Goal: Task Accomplishment & Management: Manage account settings

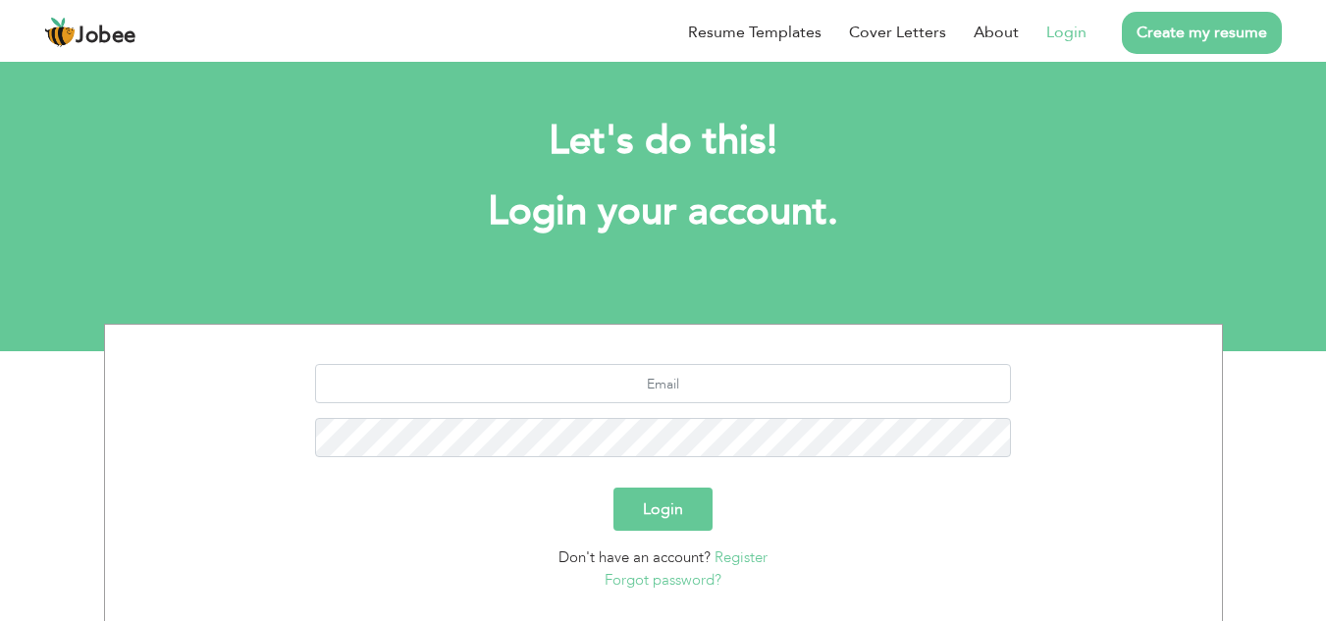
click at [1068, 35] on link "Login" at bounding box center [1066, 33] width 40 height 24
click at [665, 381] on input "text" at bounding box center [663, 383] width 696 height 39
type input "[EMAIL_ADDRESS][DOMAIN_NAME]"
click at [706, 415] on div "hmawajid@outlook.com" at bounding box center [663, 418] width 1087 height 108
click at [667, 500] on button "Login" at bounding box center [662, 509] width 99 height 43
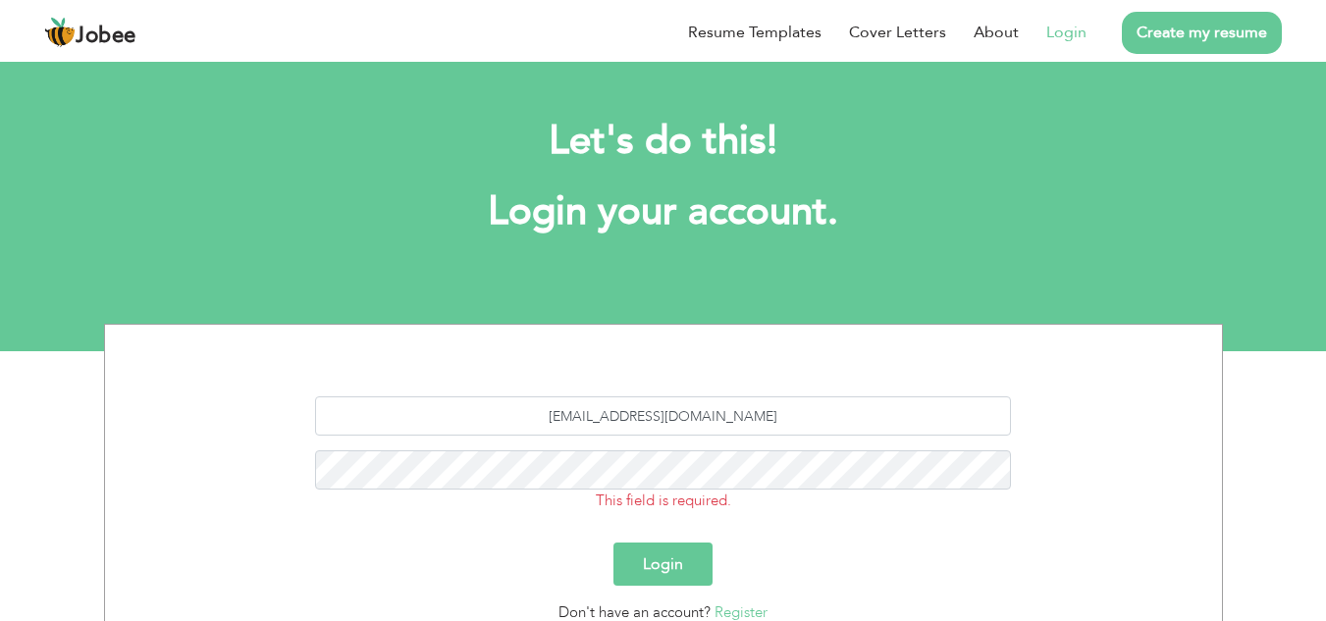
scroll to position [179, 0]
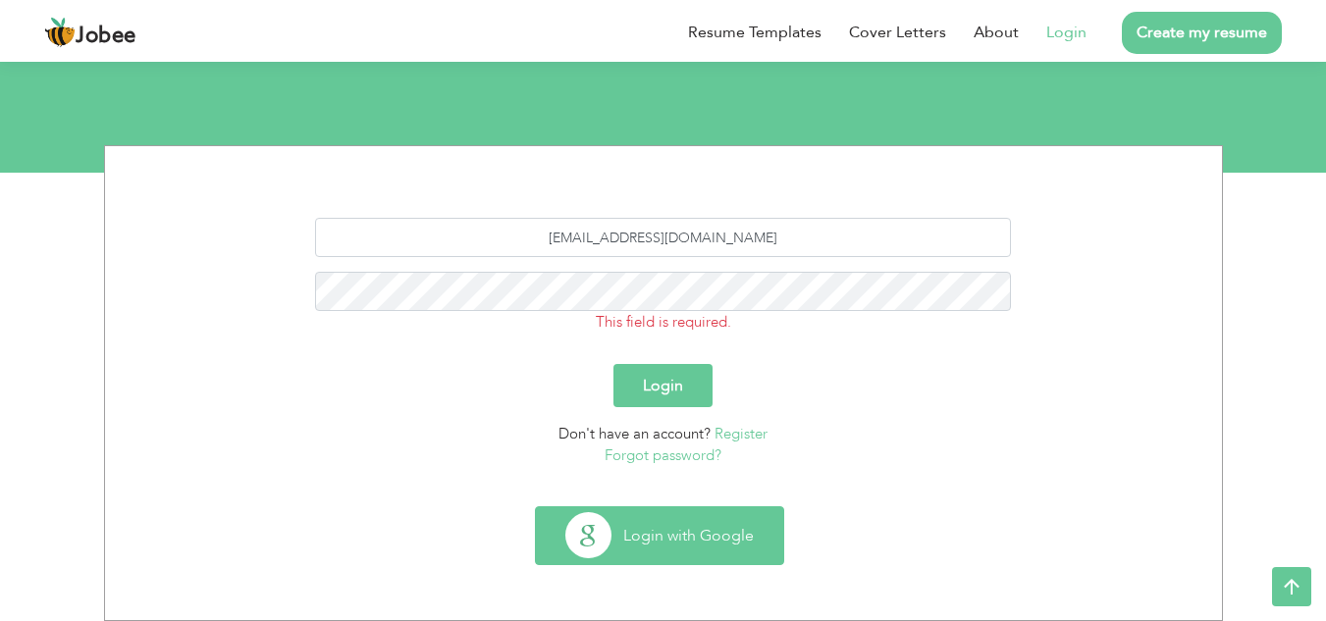
click at [654, 524] on button "Login with Google" at bounding box center [659, 535] width 247 height 57
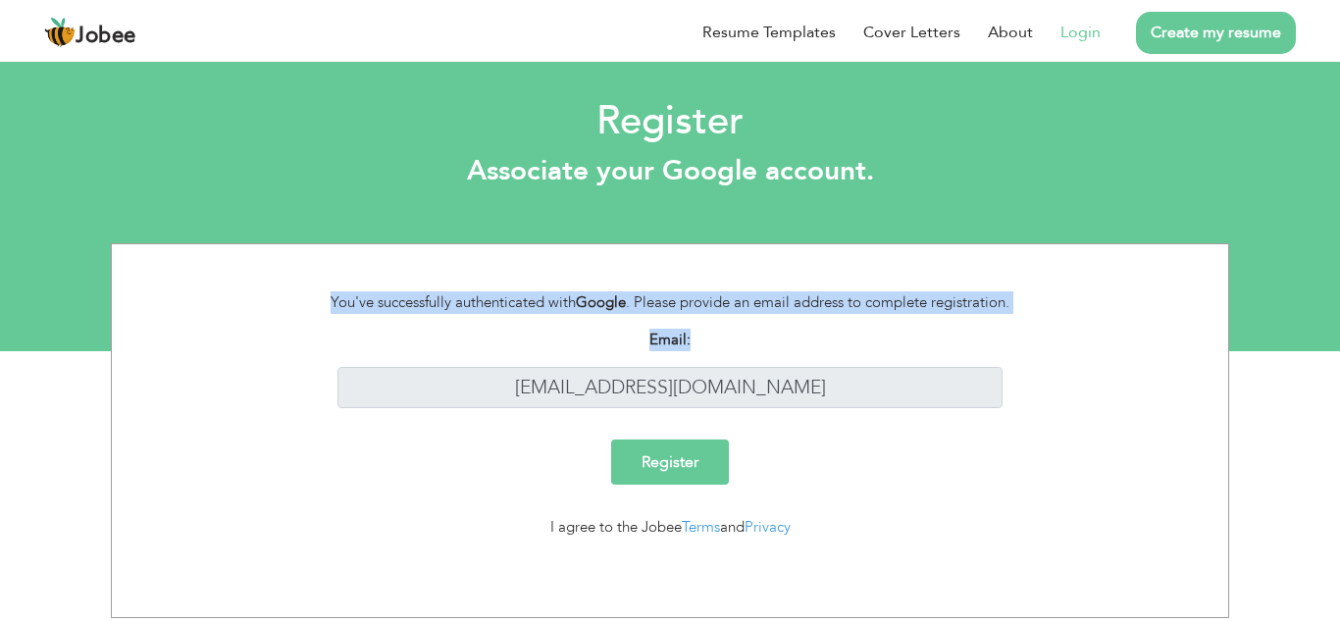
drag, startPoint x: 1339, startPoint y: 182, endPoint x: 1339, endPoint y: 353, distance: 170.7
click at [1325, 351] on section "Register Associate your Google account. You've successfully authenticated with …" at bounding box center [670, 204] width 1340 height 294
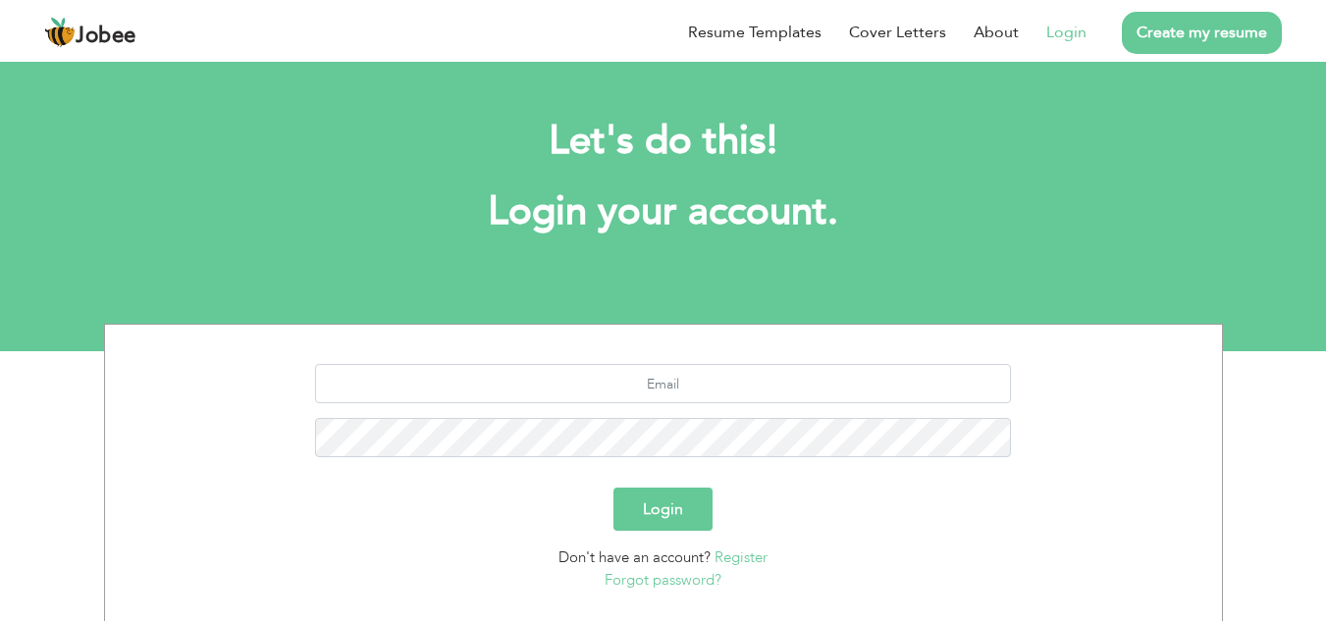
click at [1067, 41] on link "Login" at bounding box center [1066, 33] width 40 height 24
click at [688, 578] on link "Forgot password?" at bounding box center [662, 580] width 117 height 20
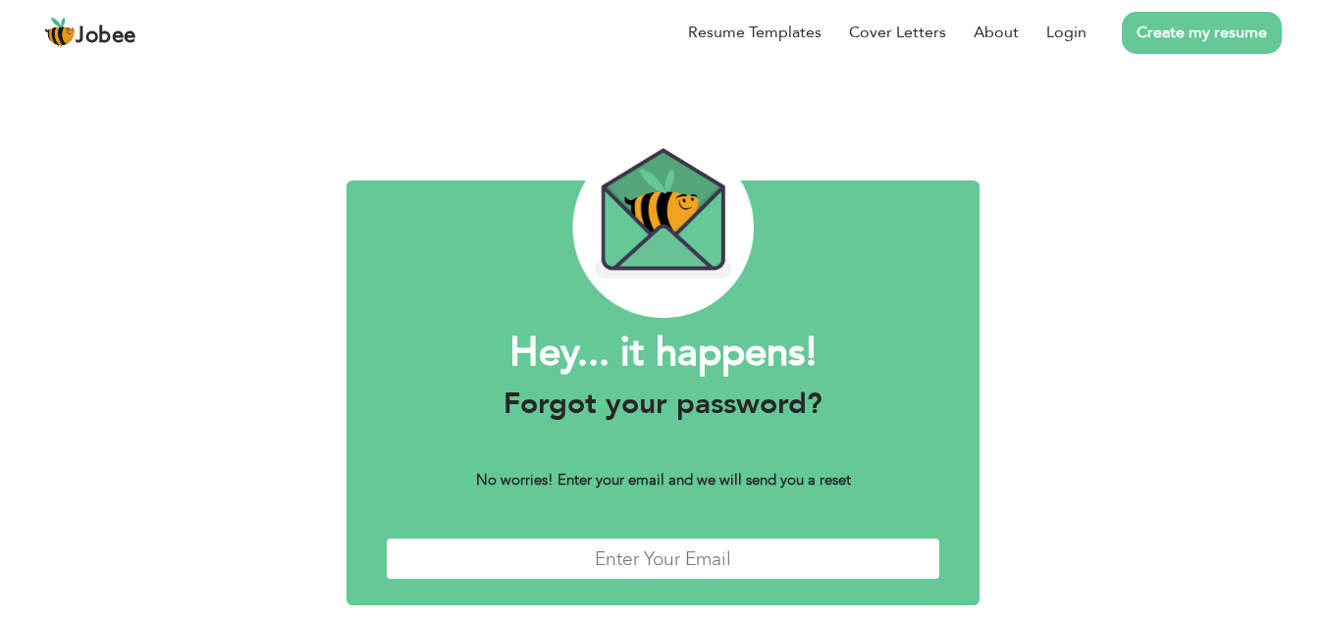
click at [670, 554] on input "text" at bounding box center [663, 559] width 555 height 42
type input "[EMAIL_ADDRESS][DOMAIN_NAME]"
drag, startPoint x: 1339, startPoint y: 27, endPoint x: 925, endPoint y: 134, distance: 427.6
click at [925, 134] on div "Hey... it happens! Forgot your password? No worries! Enter your email and we wi…" at bounding box center [663, 383] width 663 height 648
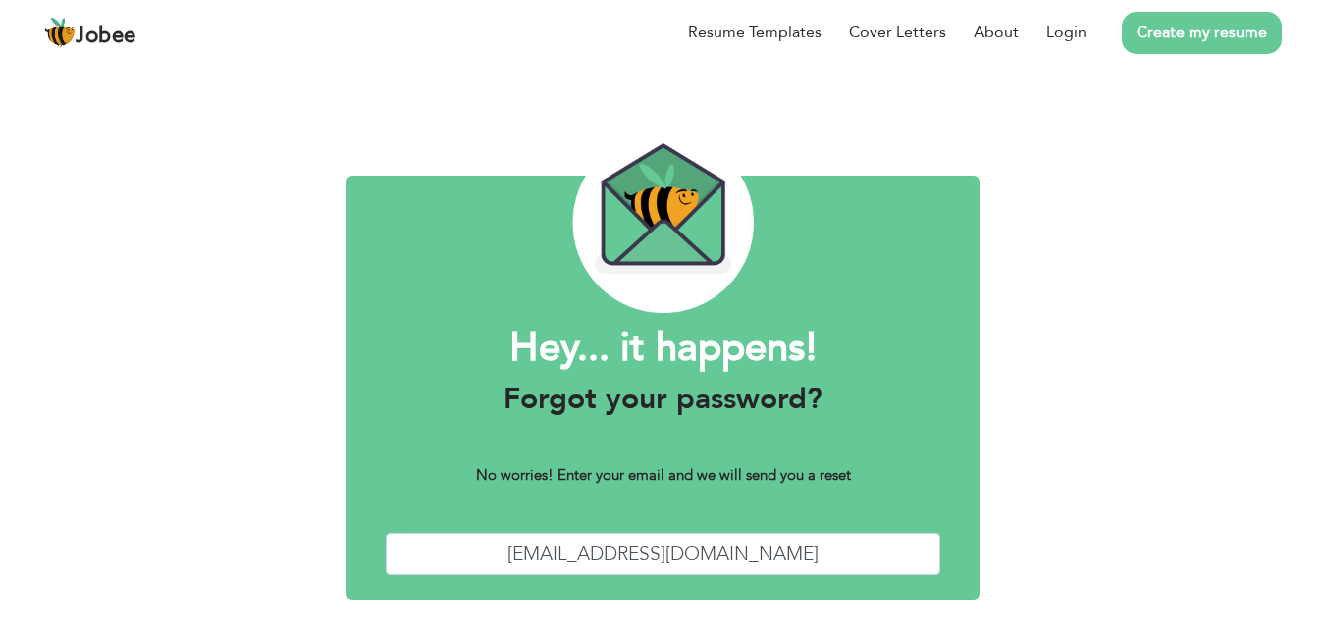
scroll to position [85, 0]
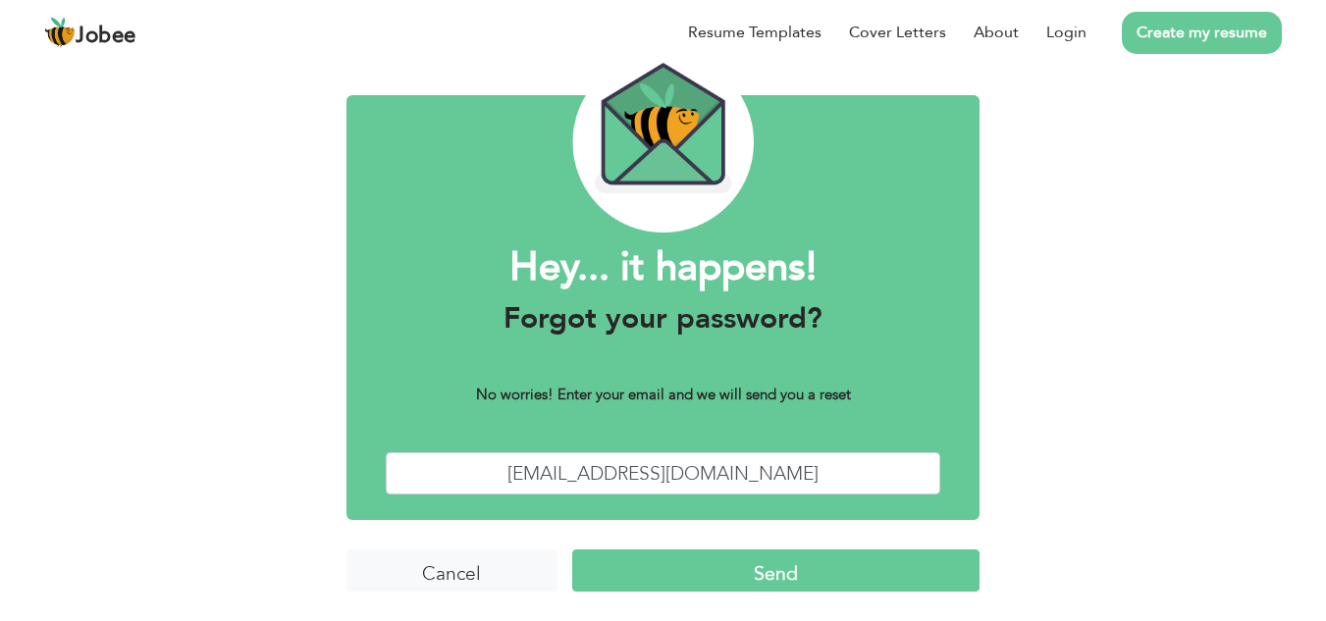
click at [829, 556] on input "Send" at bounding box center [775, 570] width 407 height 42
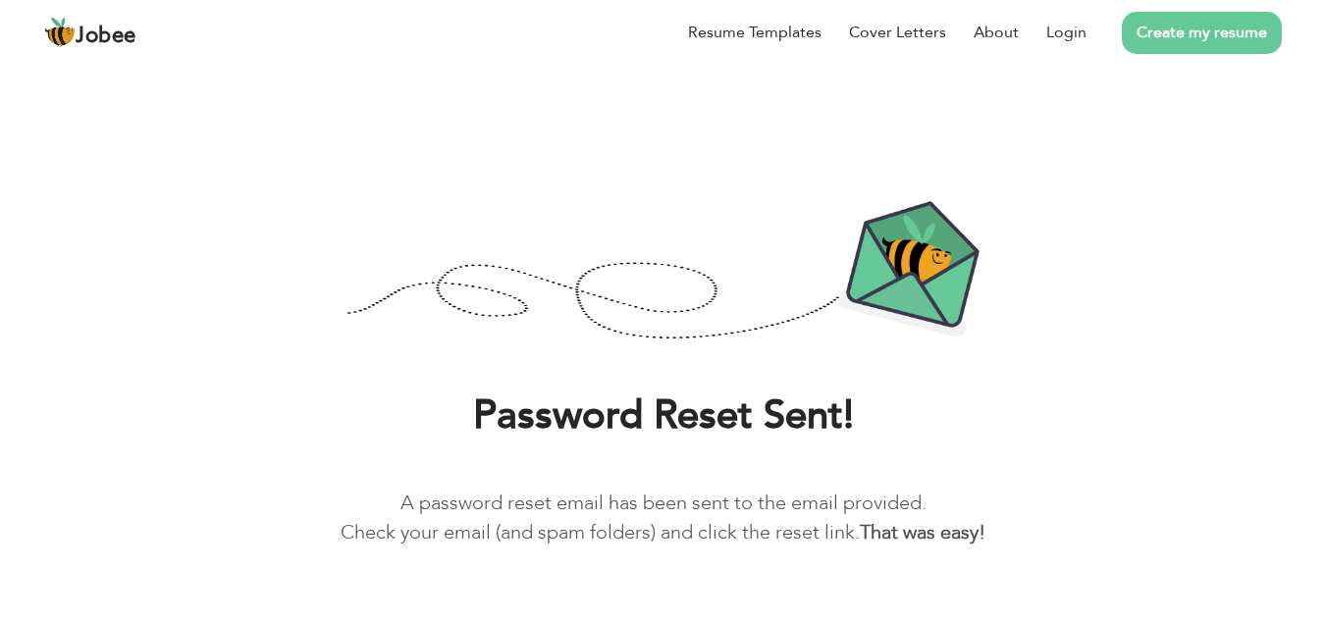
scroll to position [45, 0]
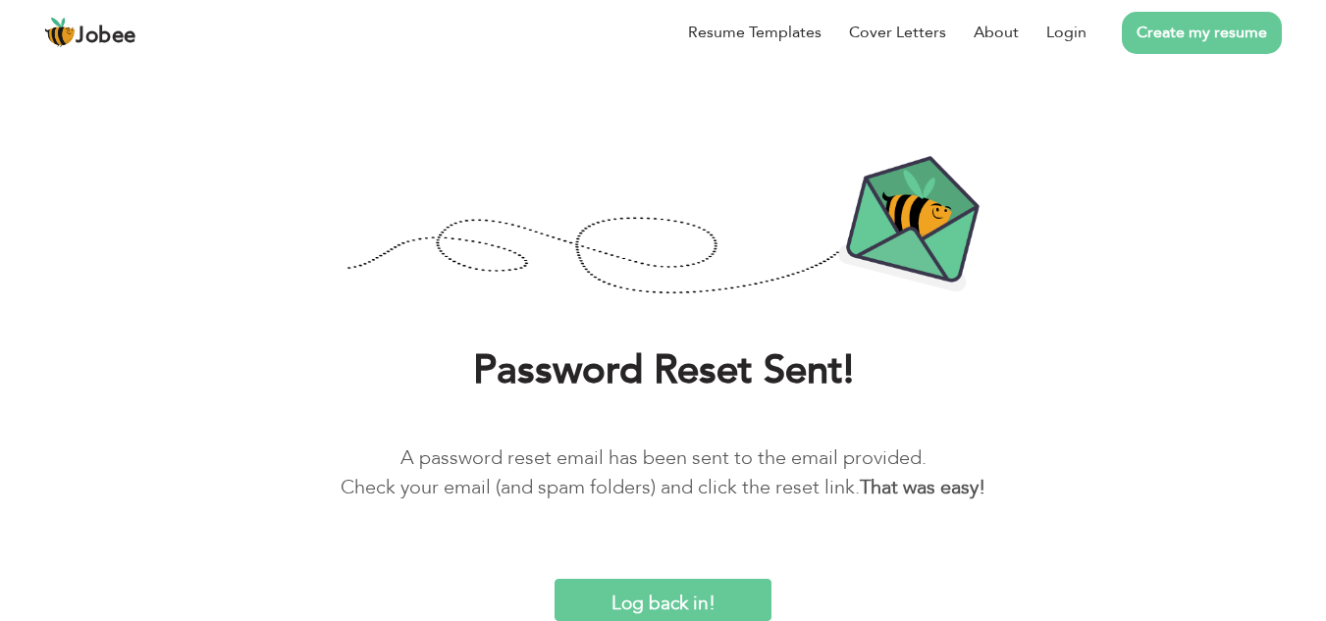
click at [691, 605] on input "Log back in!" at bounding box center [662, 600] width 216 height 42
click at [661, 600] on input "Log back in!" at bounding box center [662, 600] width 216 height 42
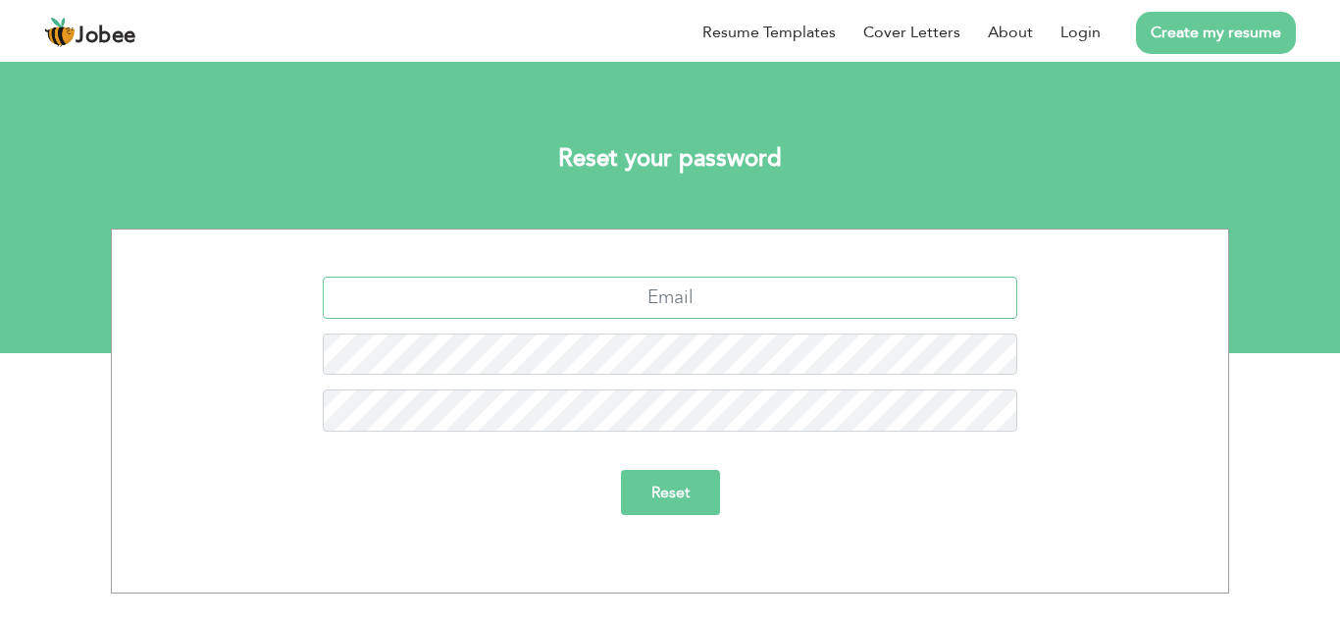
click at [645, 292] on input "text" at bounding box center [671, 298] width 696 height 42
type input "hmawajid@outlook.com"
click at [700, 496] on input "Reset" at bounding box center [670, 492] width 99 height 45
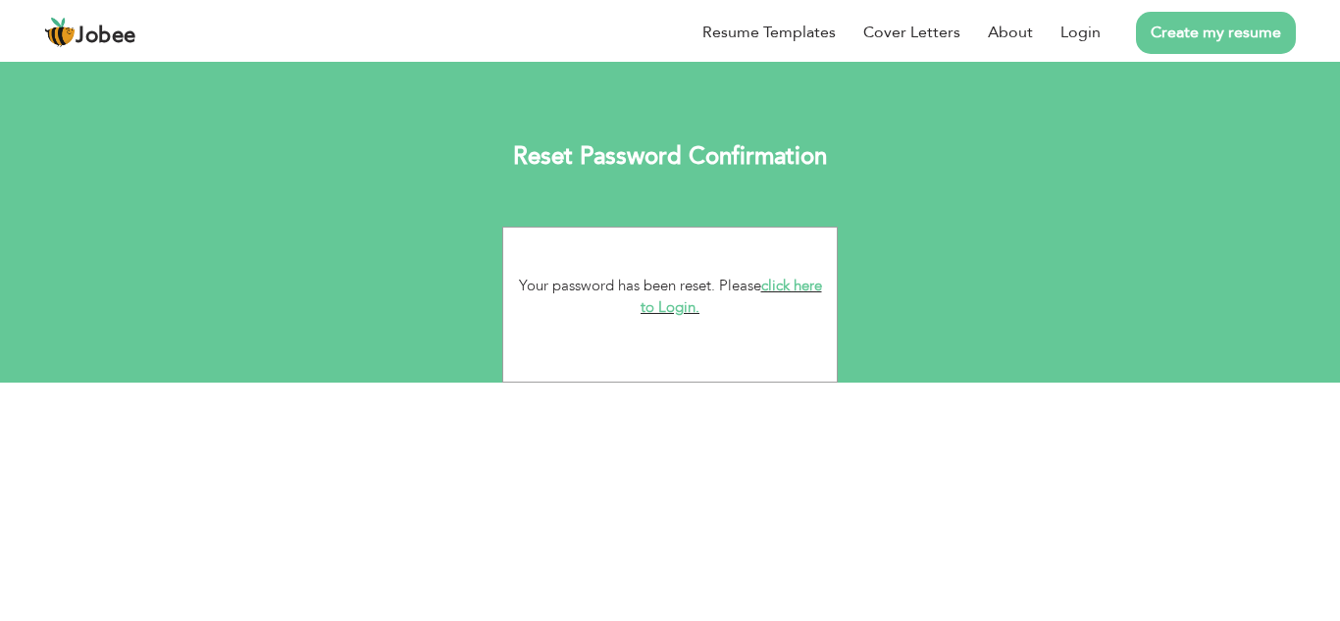
click at [789, 284] on link "click here to Login." at bounding box center [732, 297] width 182 height 42
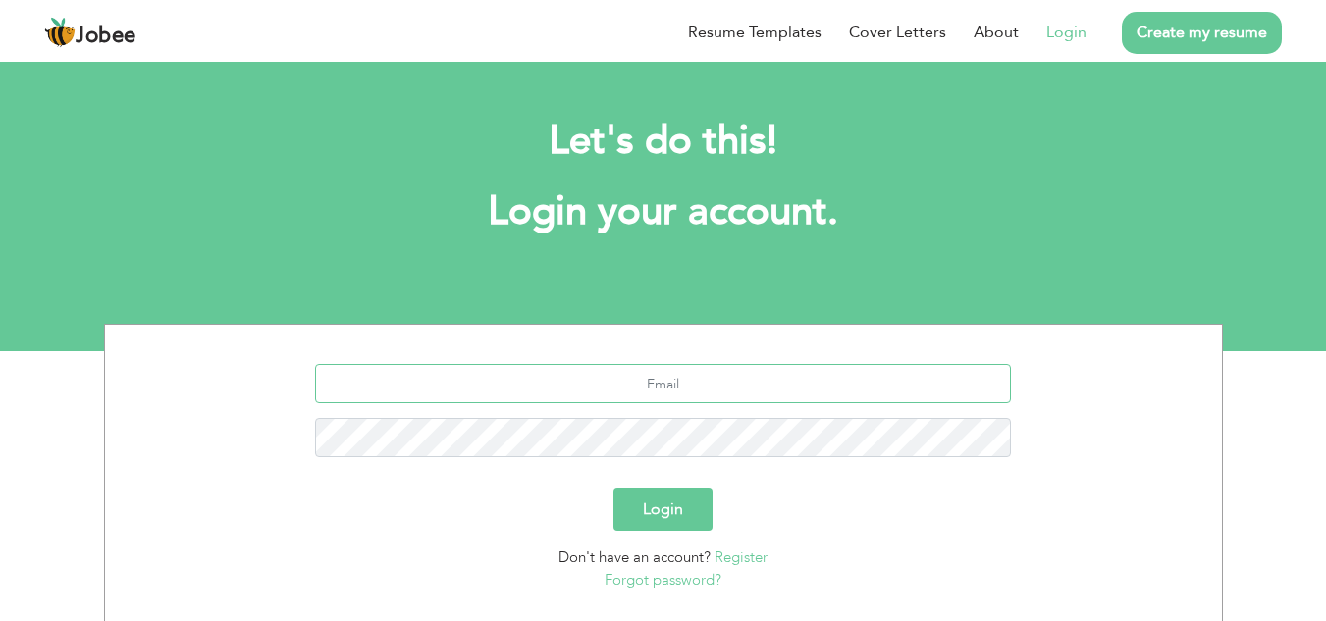
click at [669, 367] on input "text" at bounding box center [663, 383] width 696 height 39
type input "hmawajid@outlook.com"
click at [644, 491] on button "Login" at bounding box center [662, 509] width 99 height 43
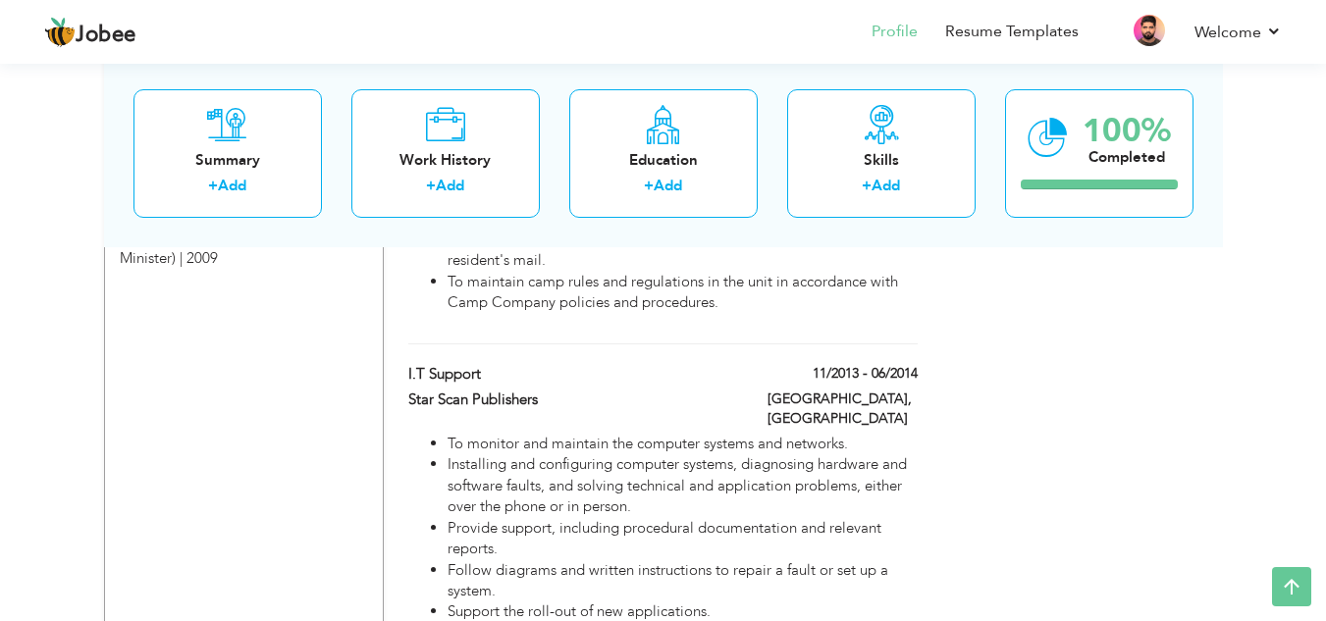
scroll to position [2609, 0]
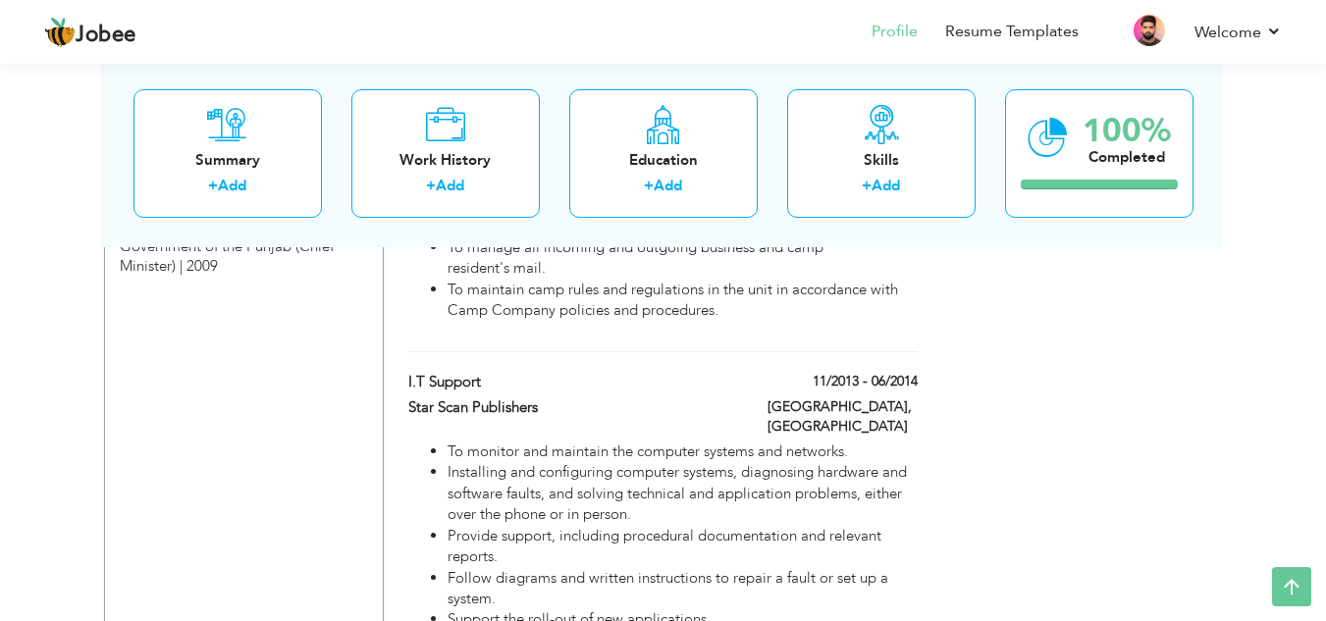
drag, startPoint x: 1339, startPoint y: 96, endPoint x: 1339, endPoint y: 431, distance: 334.6
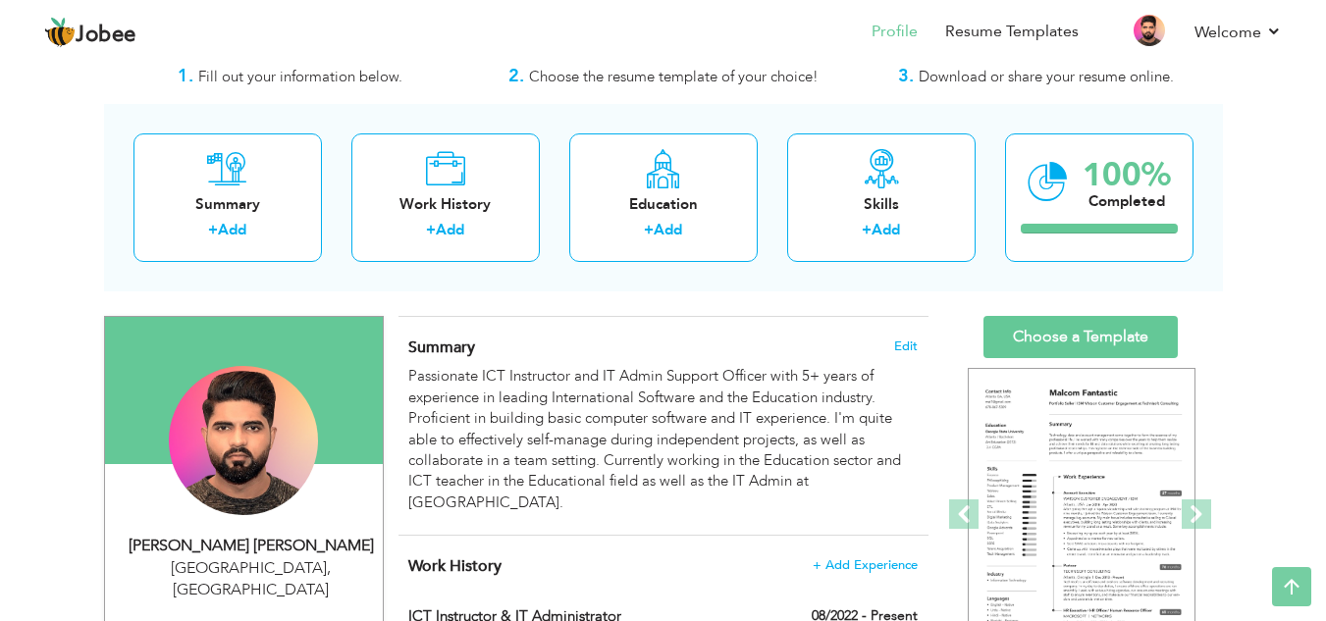
scroll to position [0, 0]
